Goal: Navigation & Orientation: Locate item on page

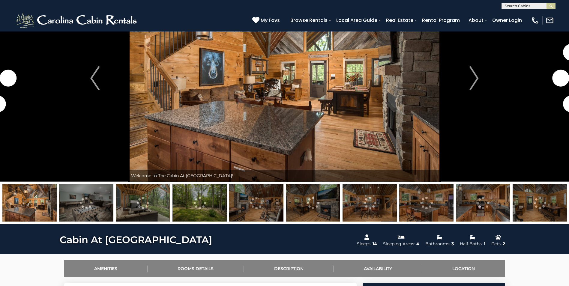
scroll to position [60, 0]
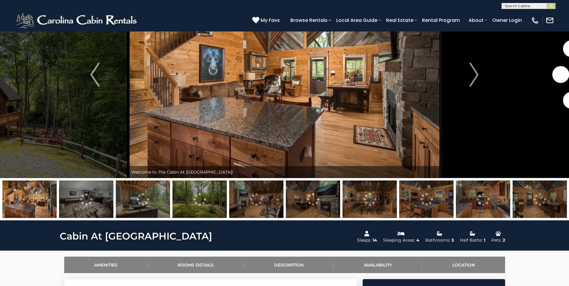
click at [155, 215] on img at bounding box center [143, 200] width 54 height 38
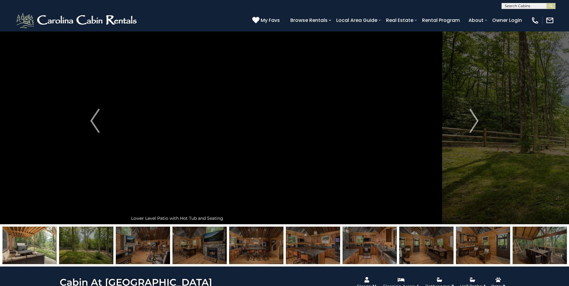
scroll to position [0, 0]
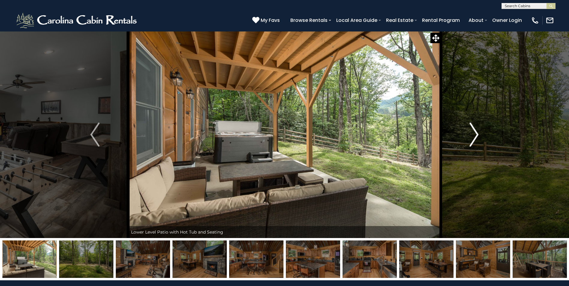
click at [472, 139] on img "Next" at bounding box center [474, 135] width 9 height 24
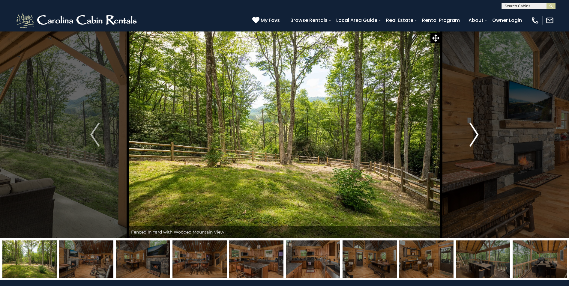
click at [473, 138] on img "Next" at bounding box center [474, 135] width 9 height 24
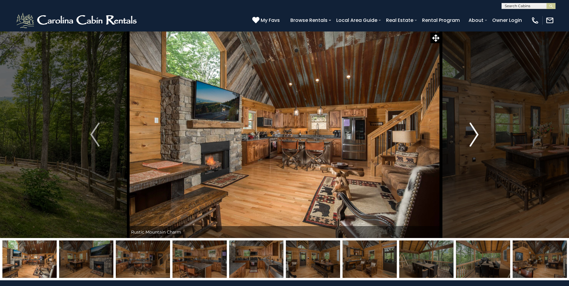
click at [473, 138] on img "Next" at bounding box center [474, 135] width 9 height 24
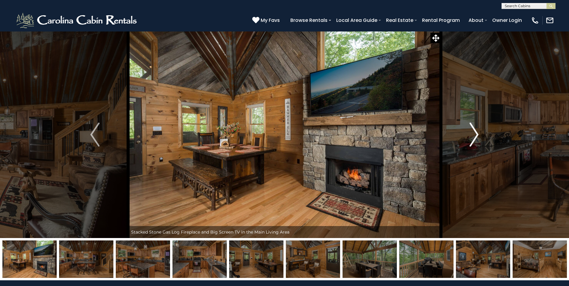
click at [473, 138] on img "Next" at bounding box center [474, 135] width 9 height 24
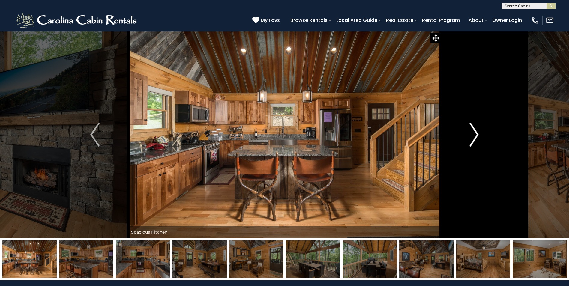
click at [473, 138] on img "Next" at bounding box center [474, 135] width 9 height 24
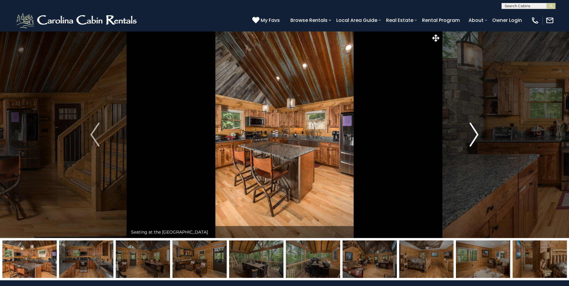
click at [473, 138] on img "Next" at bounding box center [474, 135] width 9 height 24
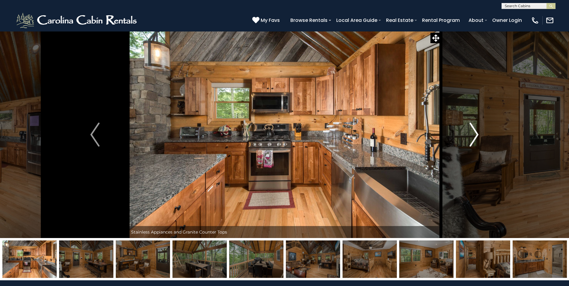
click at [473, 138] on img "Next" at bounding box center [474, 135] width 9 height 24
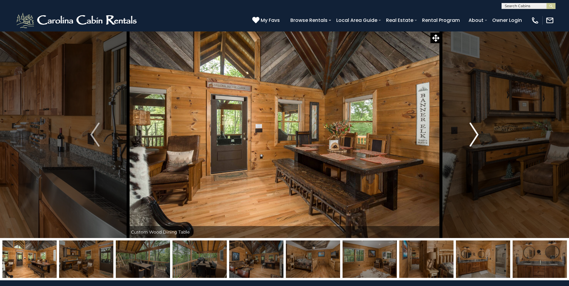
click at [473, 138] on img "Next" at bounding box center [474, 135] width 9 height 24
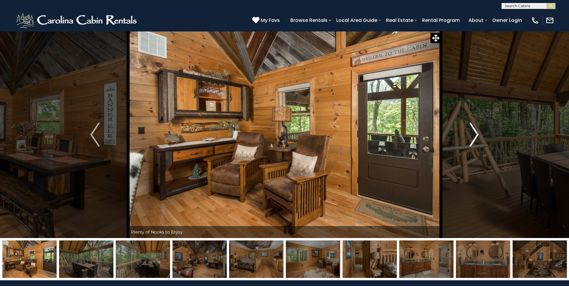
click at [473, 138] on img "Next" at bounding box center [474, 135] width 9 height 24
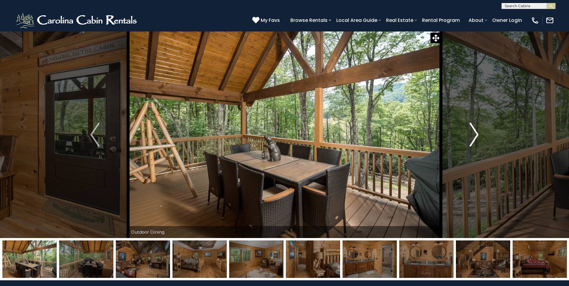
click at [473, 138] on img "Next" at bounding box center [474, 135] width 9 height 24
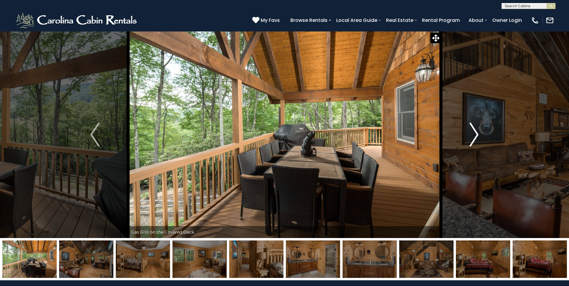
click at [473, 138] on img "Next" at bounding box center [474, 135] width 9 height 24
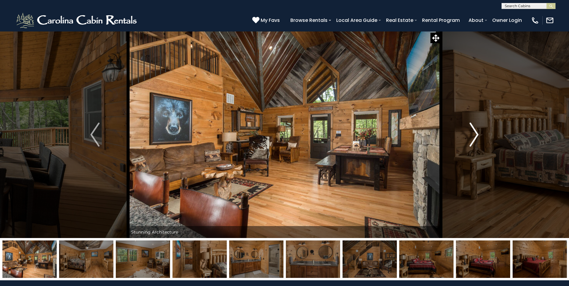
click at [473, 138] on img "Next" at bounding box center [474, 135] width 9 height 24
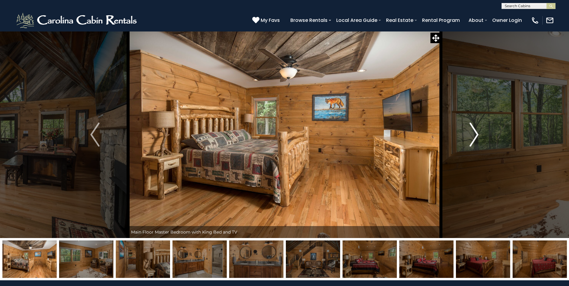
click at [473, 138] on img "Next" at bounding box center [474, 135] width 9 height 24
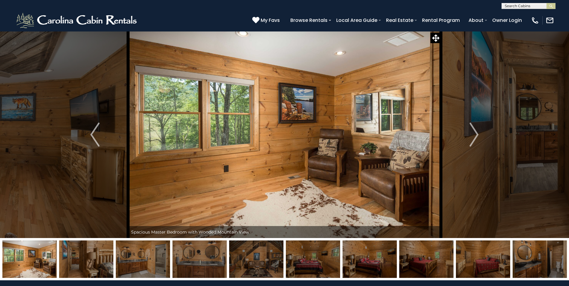
click at [549, 269] on img at bounding box center [540, 260] width 54 height 38
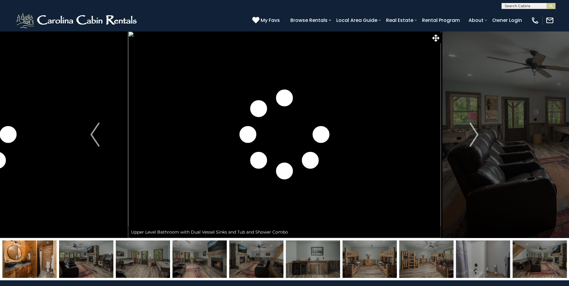
click at [251, 264] on img at bounding box center [256, 260] width 54 height 38
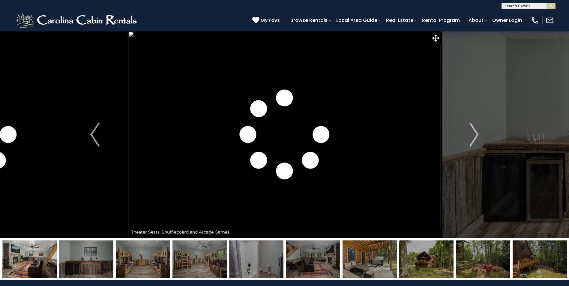
click at [383, 270] on img at bounding box center [370, 260] width 54 height 38
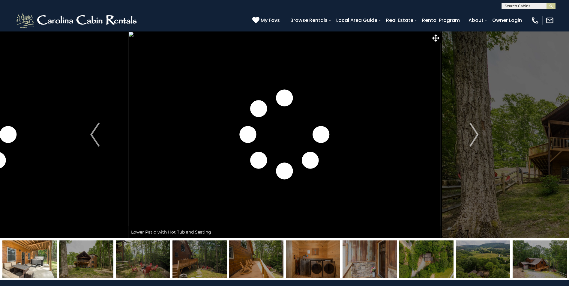
click at [137, 267] on img at bounding box center [143, 260] width 54 height 38
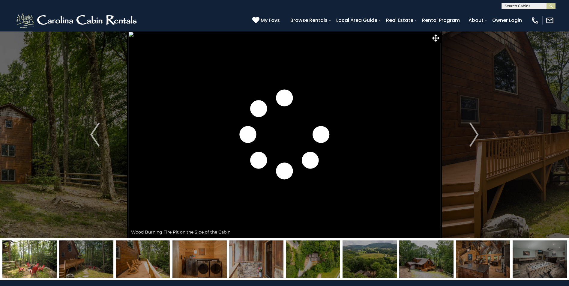
click at [77, 267] on img at bounding box center [86, 260] width 54 height 38
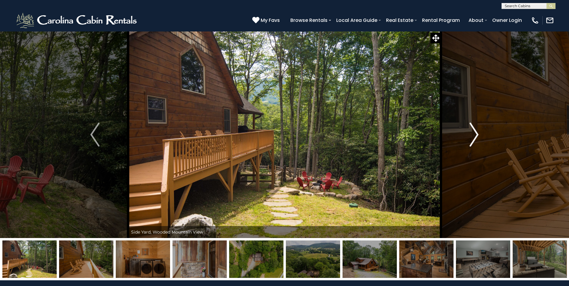
click at [477, 134] on img "Next" at bounding box center [474, 135] width 9 height 24
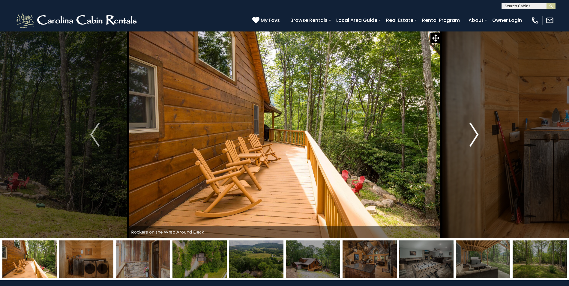
click at [477, 134] on img "Next" at bounding box center [474, 135] width 9 height 24
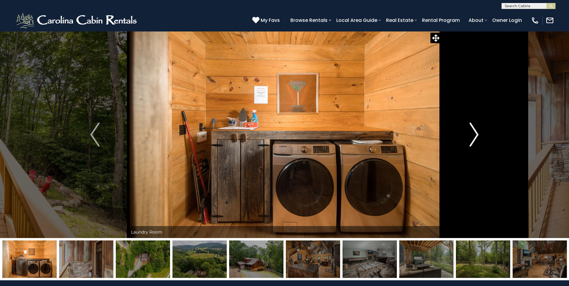
click at [477, 134] on img "Next" at bounding box center [474, 135] width 9 height 24
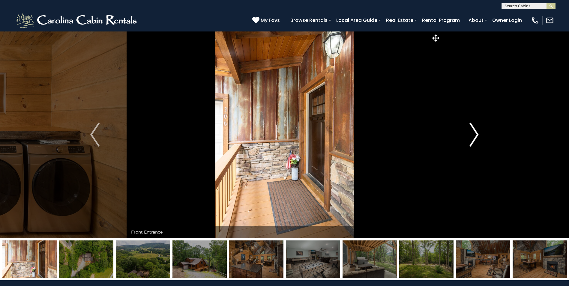
click at [477, 134] on img "Next" at bounding box center [474, 135] width 9 height 24
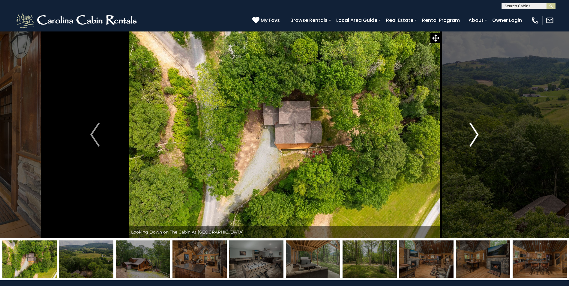
click at [477, 134] on img "Next" at bounding box center [474, 135] width 9 height 24
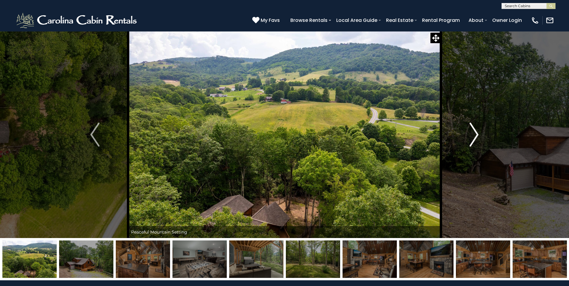
click at [477, 134] on img "Next" at bounding box center [474, 135] width 9 height 24
